Goal: Task Accomplishment & Management: Manage account settings

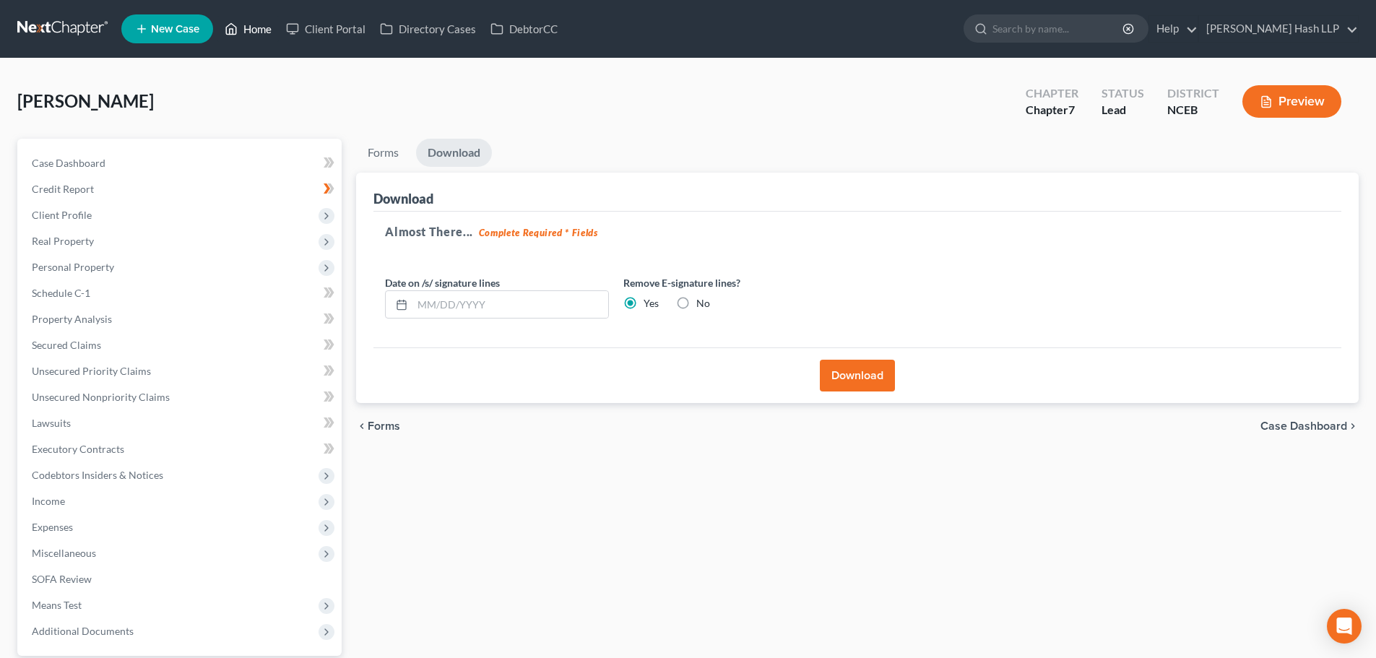
click at [254, 27] on link "Home" at bounding box center [247, 29] width 61 height 26
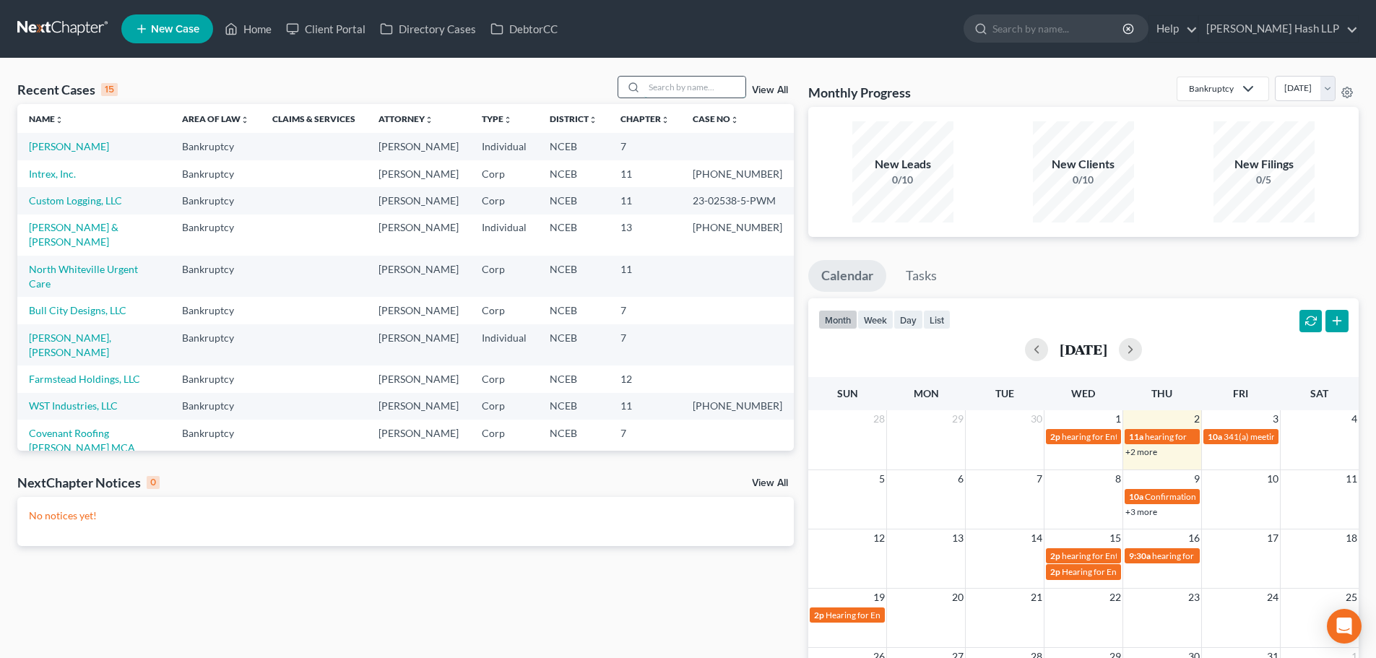
click at [669, 87] on input "search" at bounding box center [694, 87] width 101 height 21
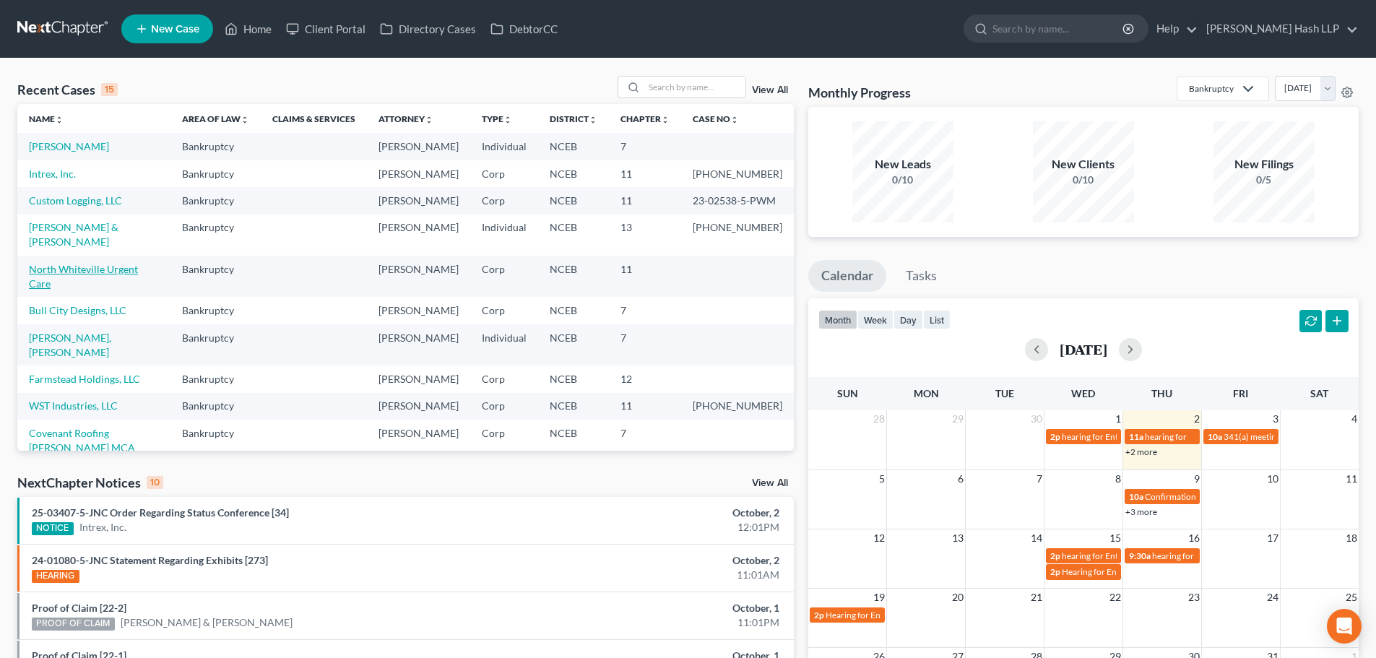
click at [122, 290] on link "North Whiteville Urgent Care" at bounding box center [83, 276] width 109 height 27
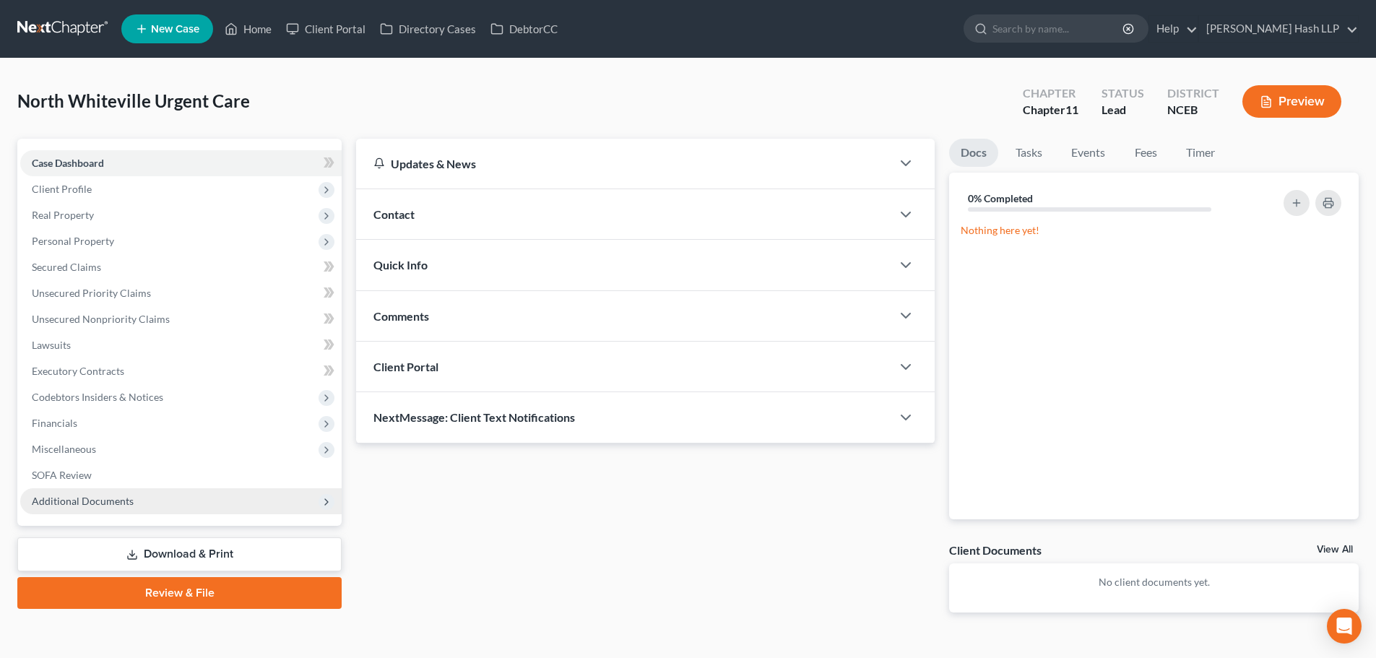
drag, startPoint x: 111, startPoint y: 501, endPoint x: 178, endPoint y: 511, distance: 68.0
click at [112, 501] on span "Additional Documents" at bounding box center [83, 501] width 102 height 12
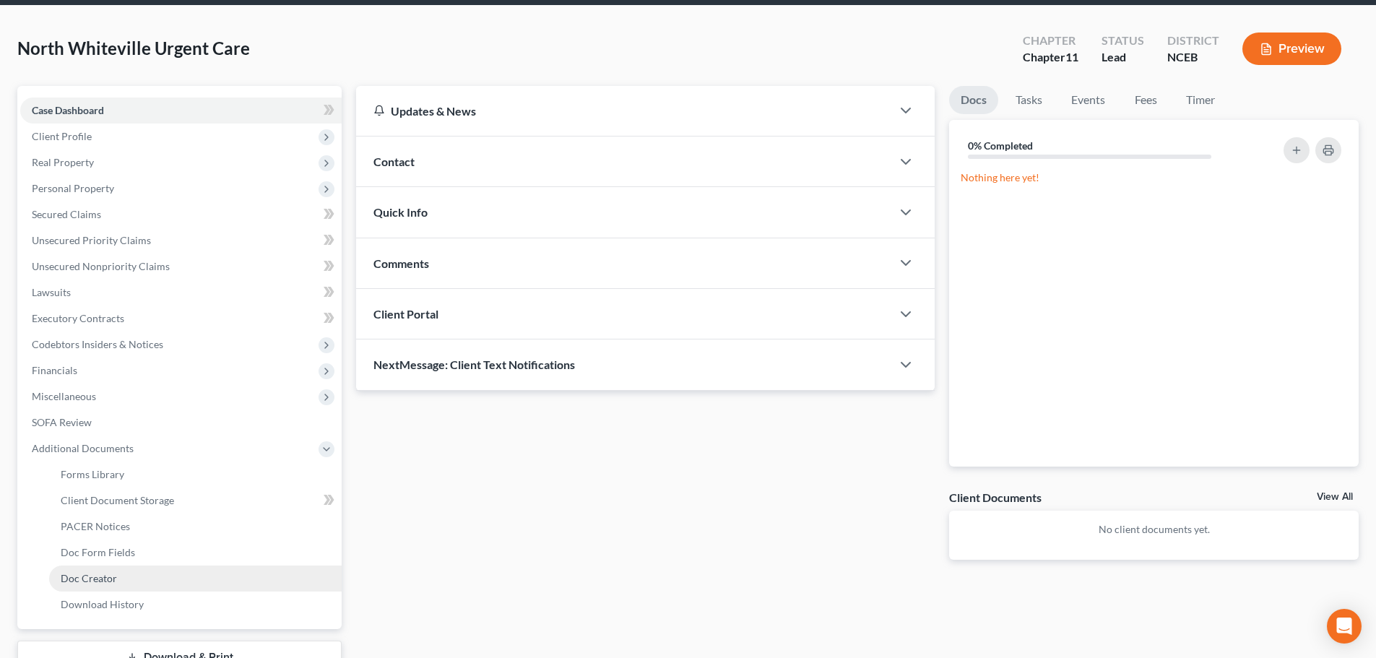
scroll to position [144, 0]
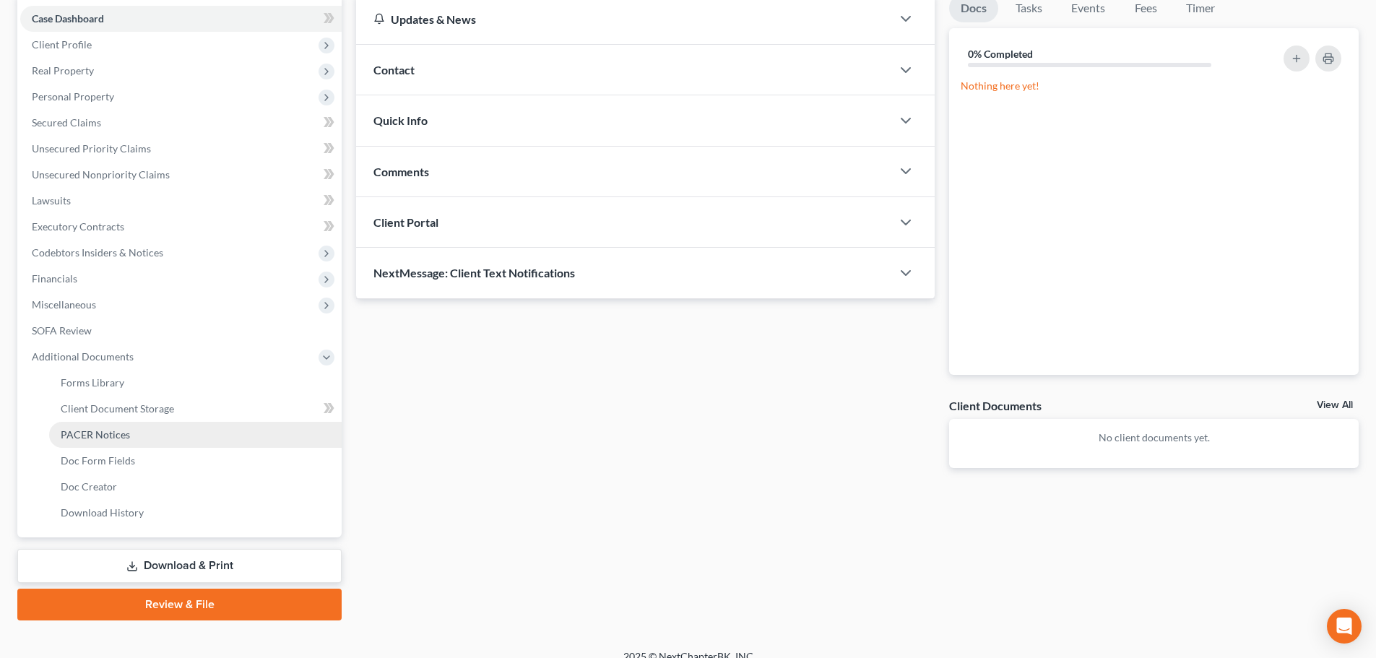
click at [143, 439] on link "PACER Notices" at bounding box center [195, 435] width 293 height 26
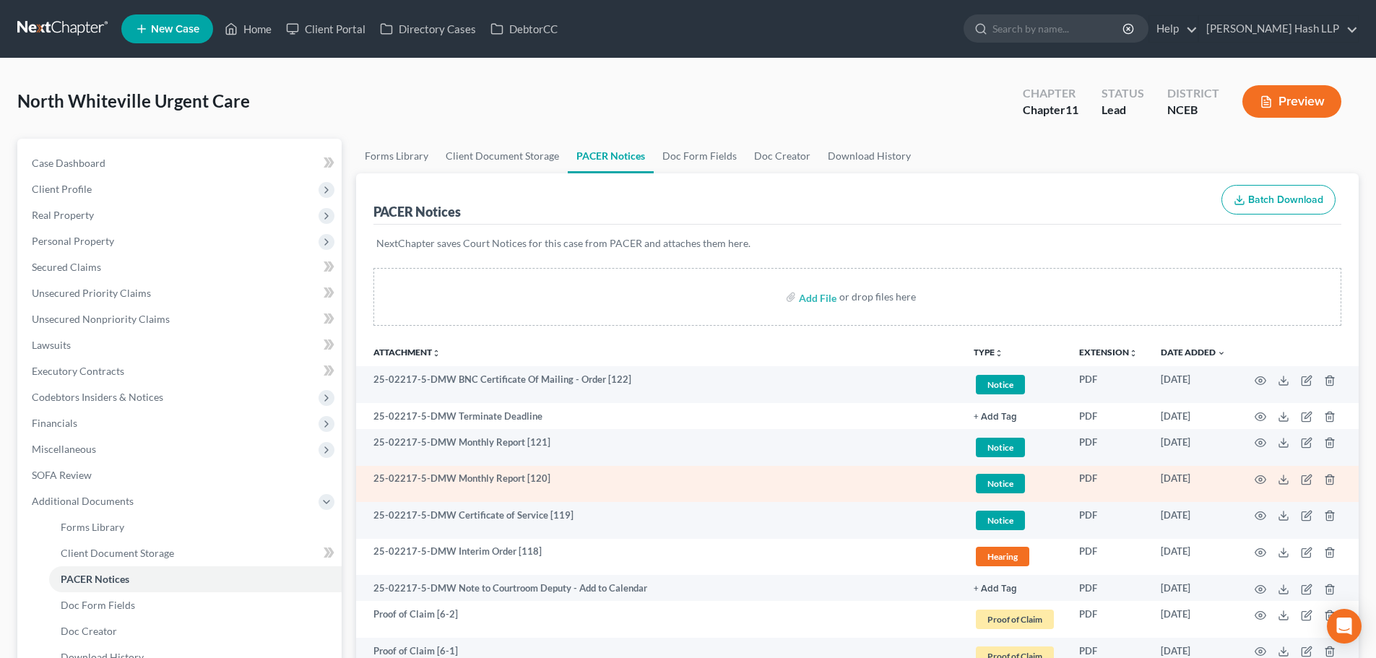
scroll to position [72, 0]
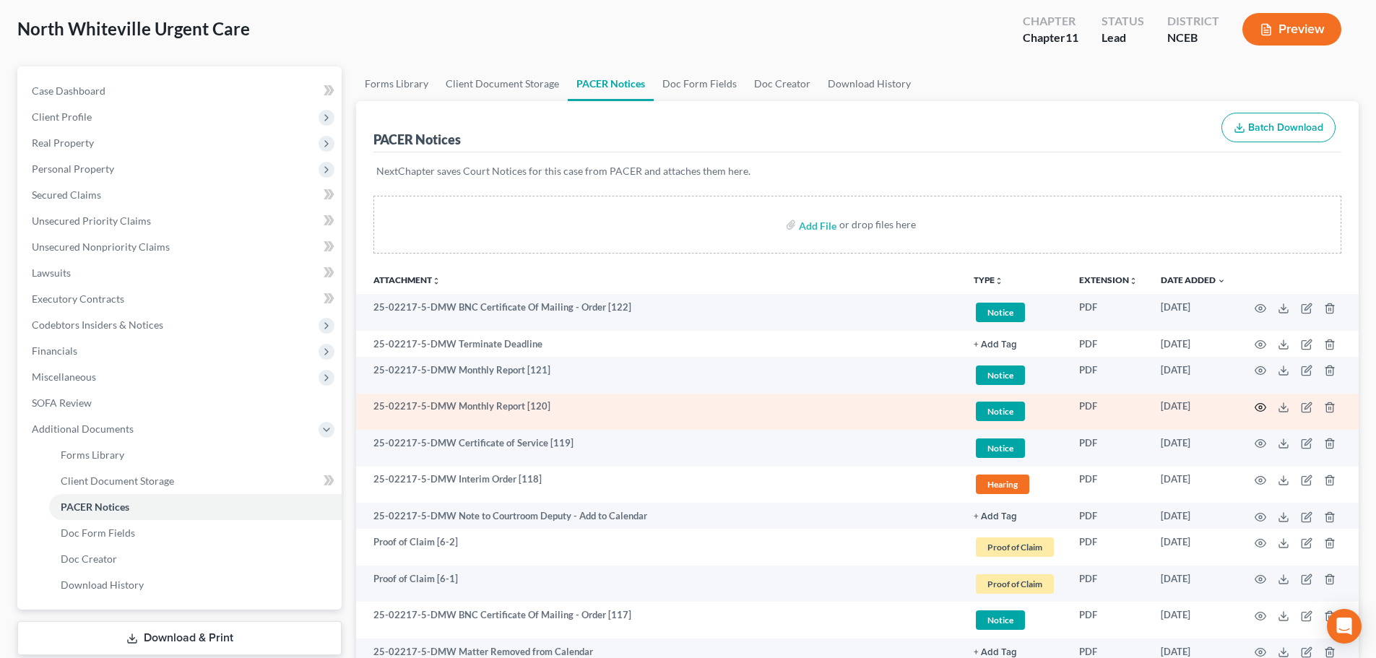
click at [1261, 407] on icon "button" at bounding box center [1261, 408] width 12 height 12
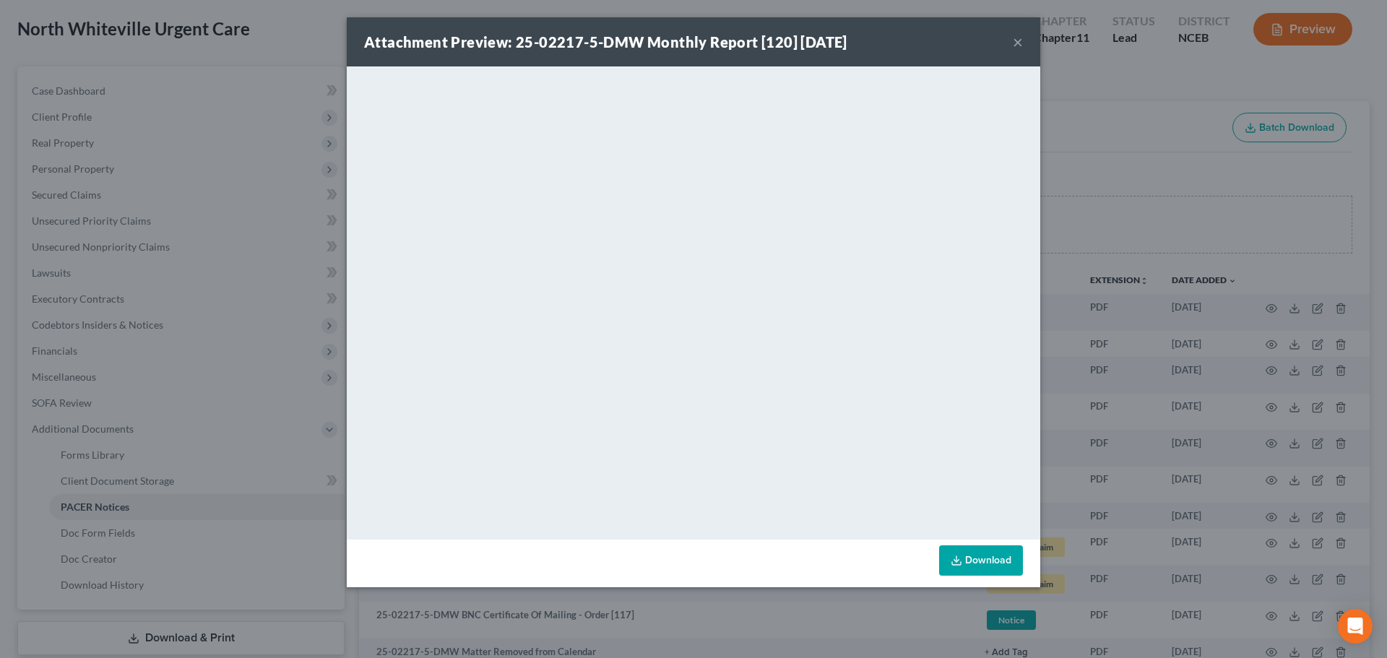
click at [1016, 46] on button "×" at bounding box center [1018, 41] width 10 height 17
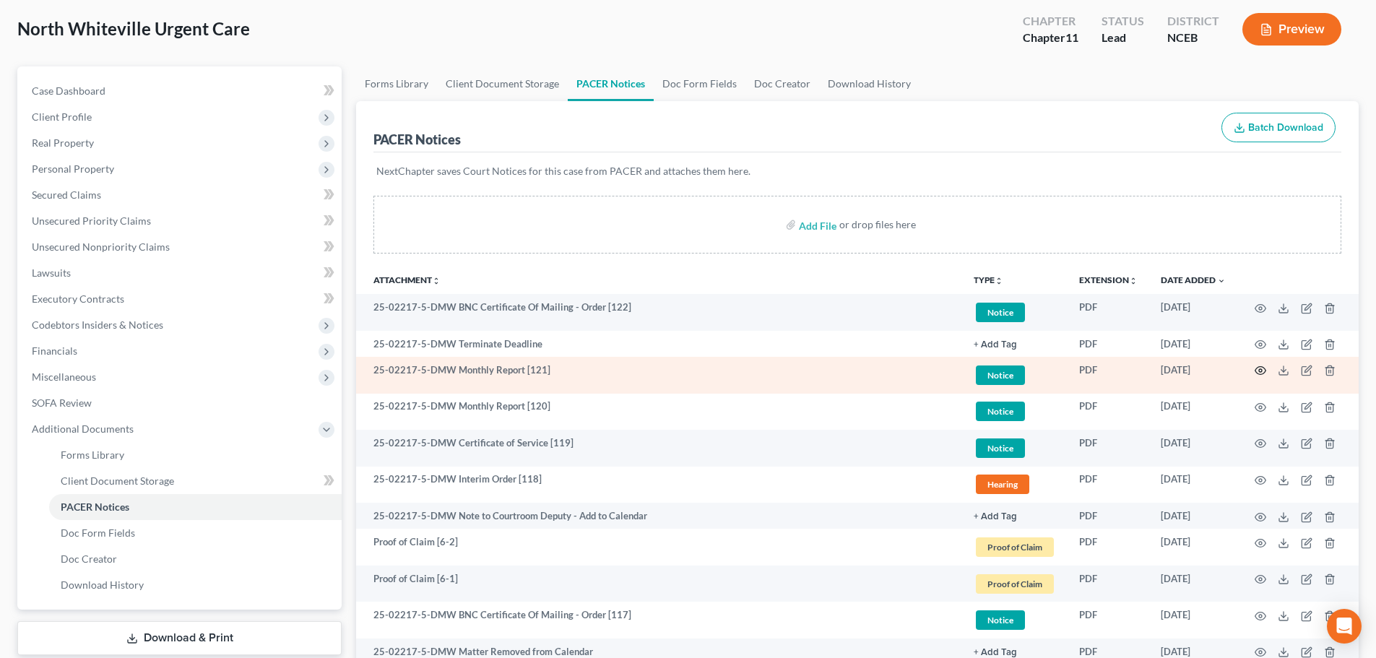
click at [1261, 368] on icon "button" at bounding box center [1261, 371] width 12 height 12
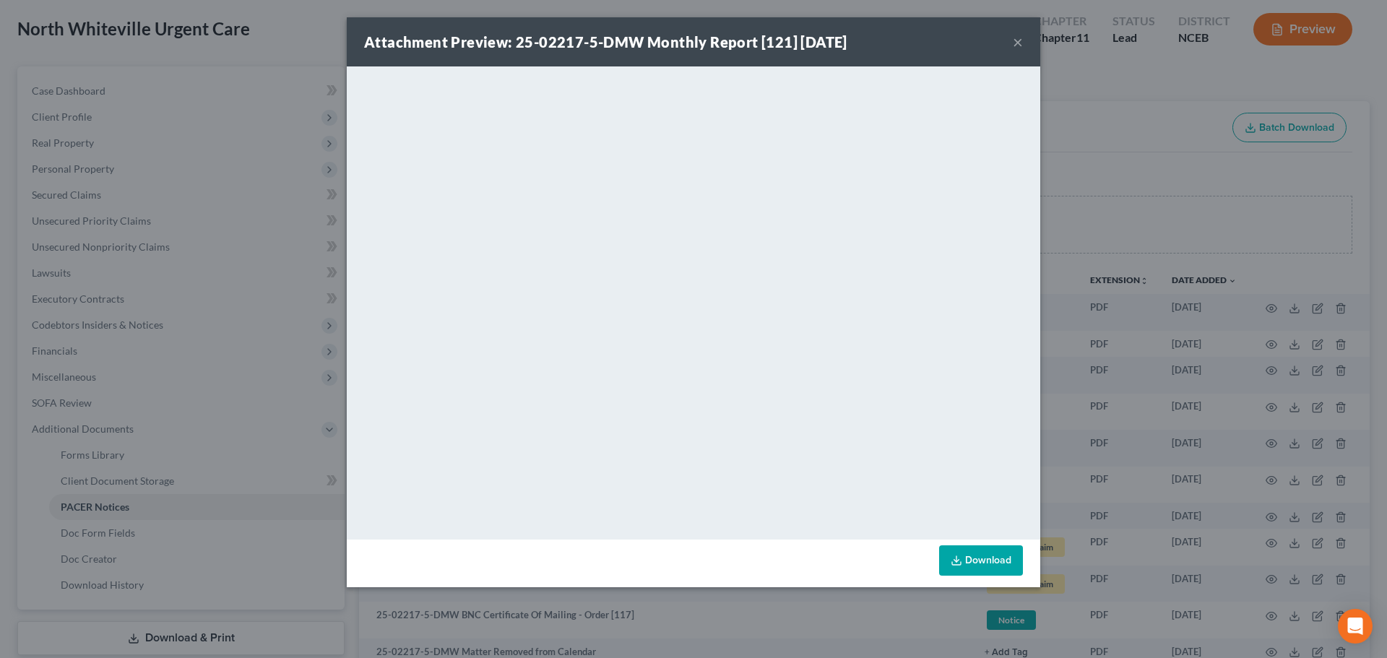
drag, startPoint x: 1017, startPoint y: 44, endPoint x: 993, endPoint y: 67, distance: 33.2
click at [1017, 44] on button "×" at bounding box center [1018, 41] width 10 height 17
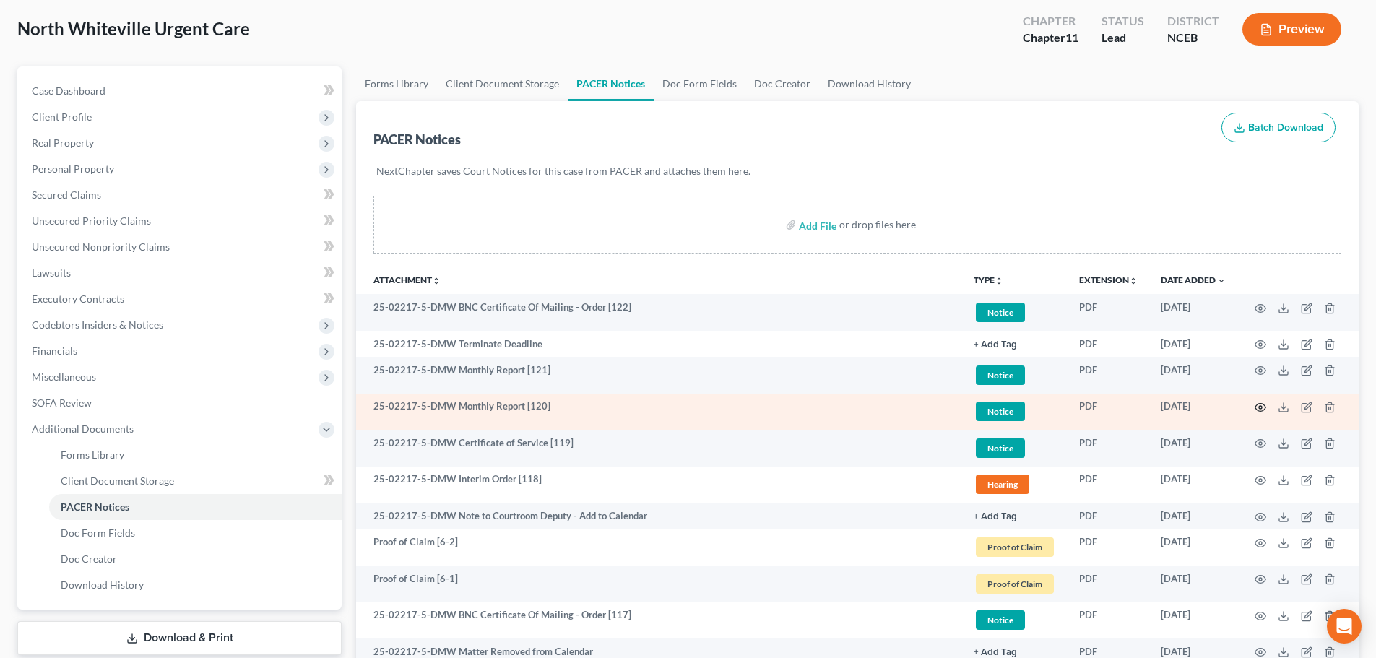
click at [1258, 405] on icon "button" at bounding box center [1261, 408] width 12 height 12
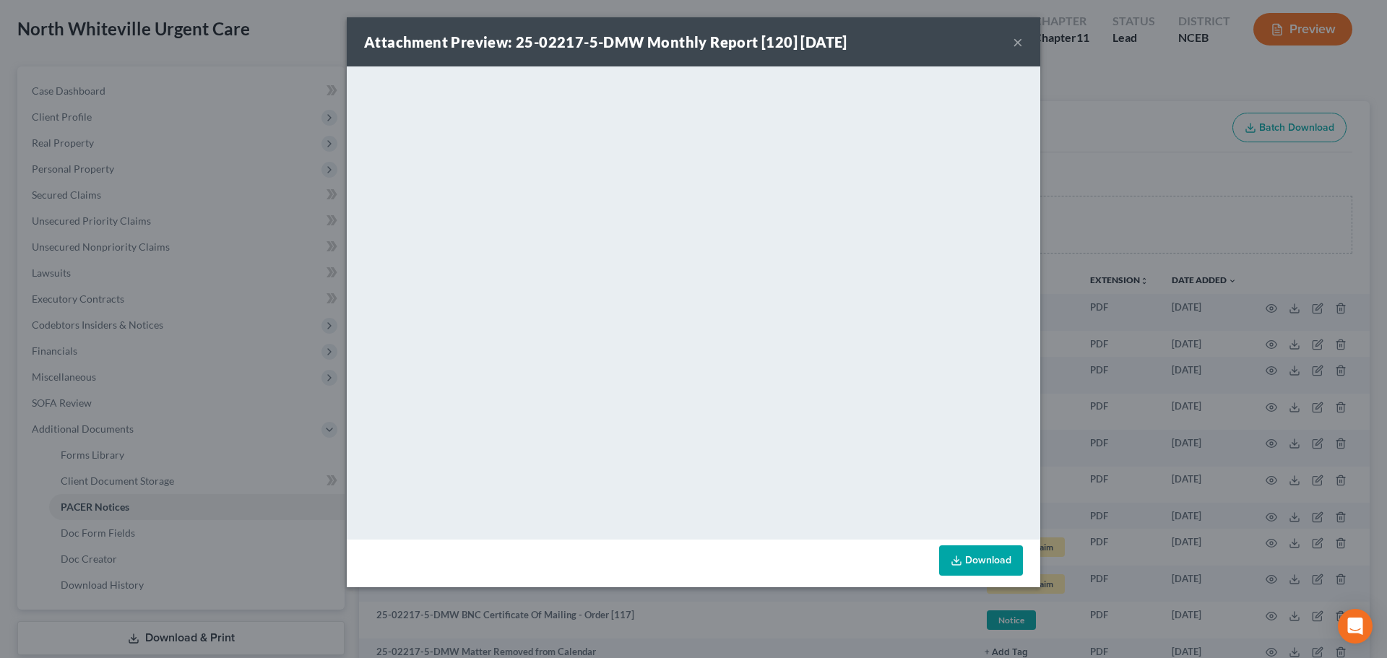
drag, startPoint x: 1014, startPoint y: 35, endPoint x: 868, endPoint y: 11, distance: 147.8
click at [1014, 35] on button "×" at bounding box center [1018, 41] width 10 height 17
